Goal: Task Accomplishment & Management: Manage account settings

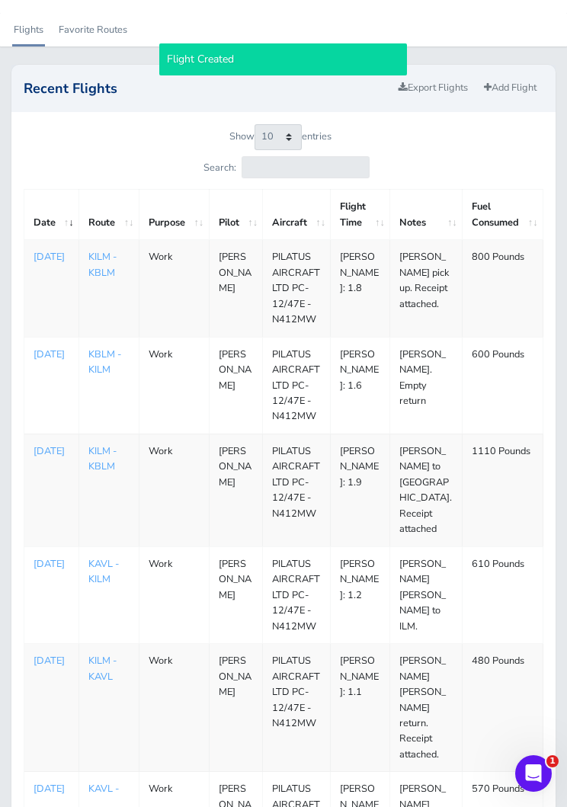
click at [45, 264] on p "[DATE]" at bounding box center [52, 256] width 36 height 15
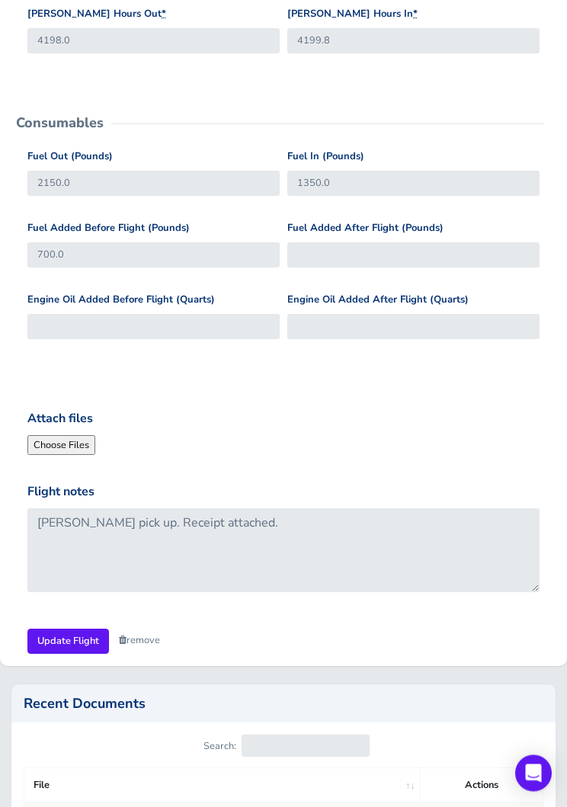
scroll to position [510, 0]
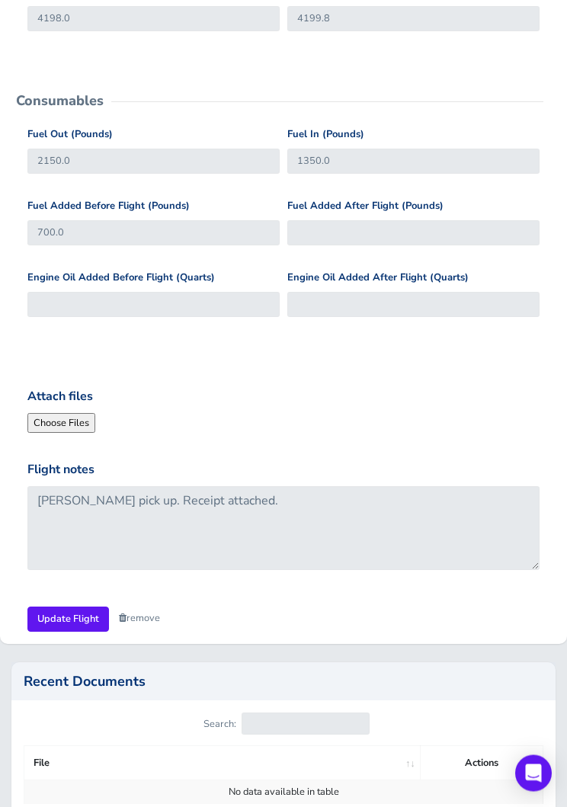
click at [62, 414] on input "Attach files" at bounding box center [130, 424] width 207 height 20
type input "C:\fakepath\image.jpg"
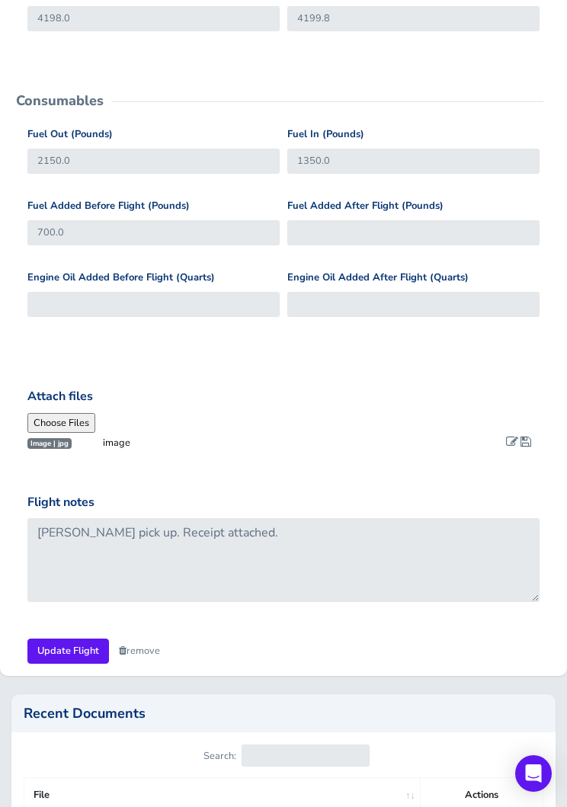
click at [507, 444] on link at bounding box center [512, 443] width 12 height 14
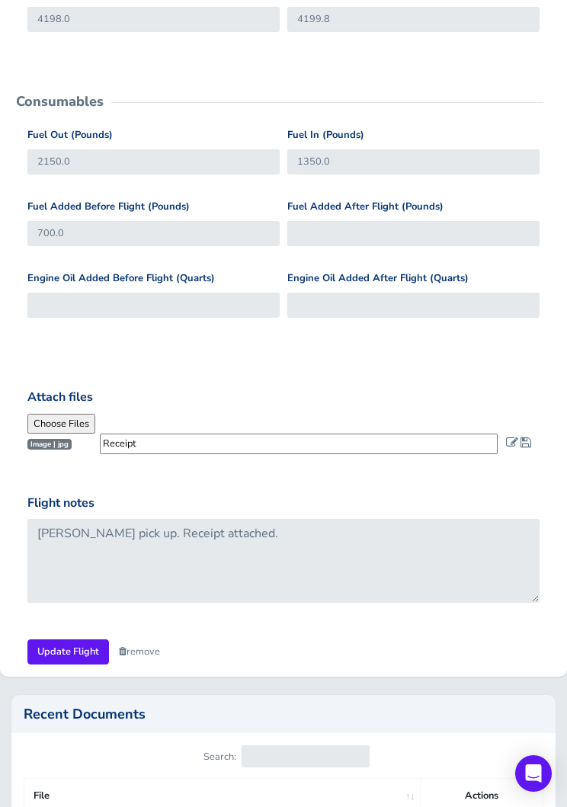
type input "Receipt"
click at [530, 438] on span at bounding box center [525, 442] width 11 height 12
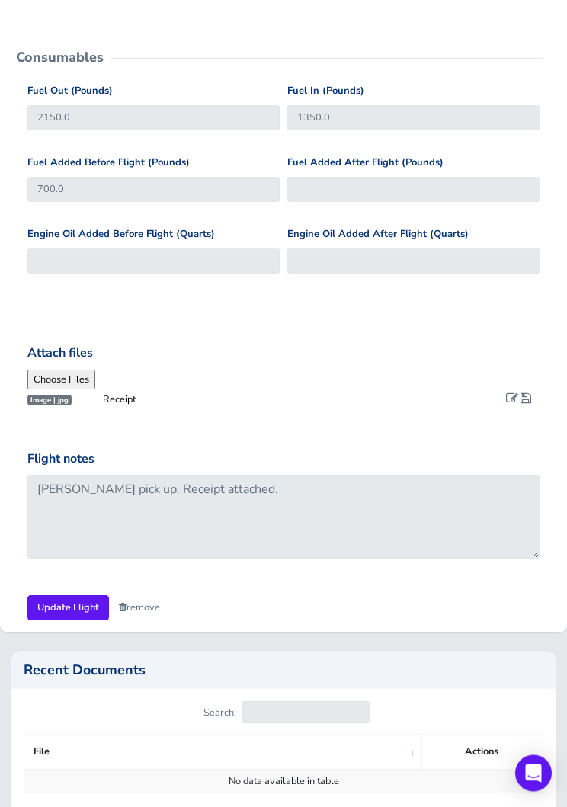
click at [53, 596] on input "Update Flight" at bounding box center [68, 608] width 82 height 25
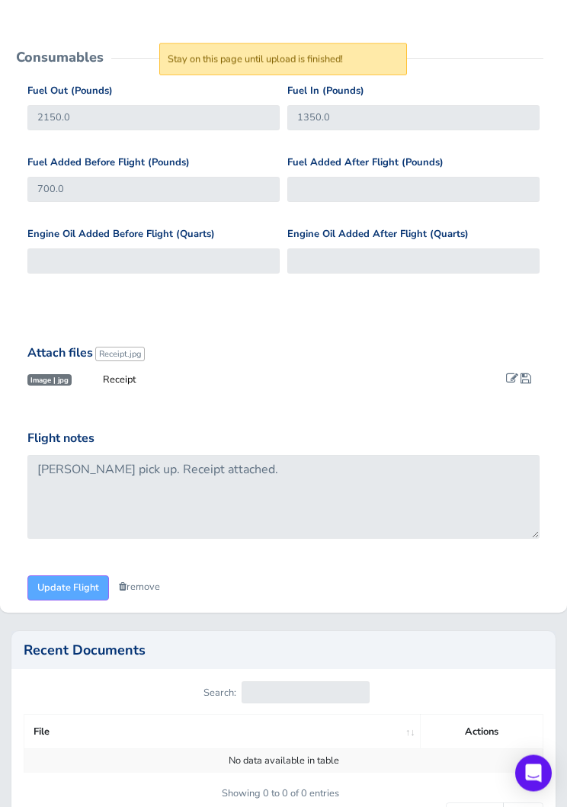
scroll to position [554, 0]
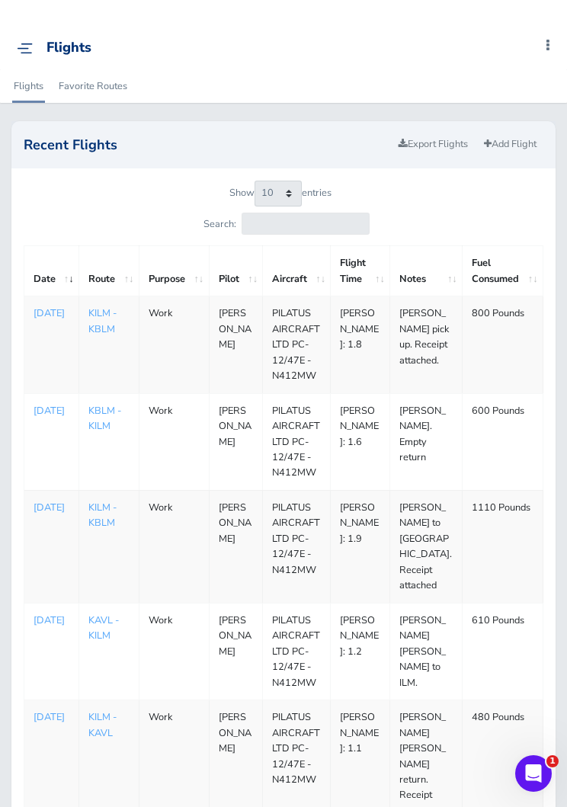
click at [541, 567] on td "1110 Pounds" at bounding box center [502, 546] width 81 height 113
